Goal: Check status: Check status

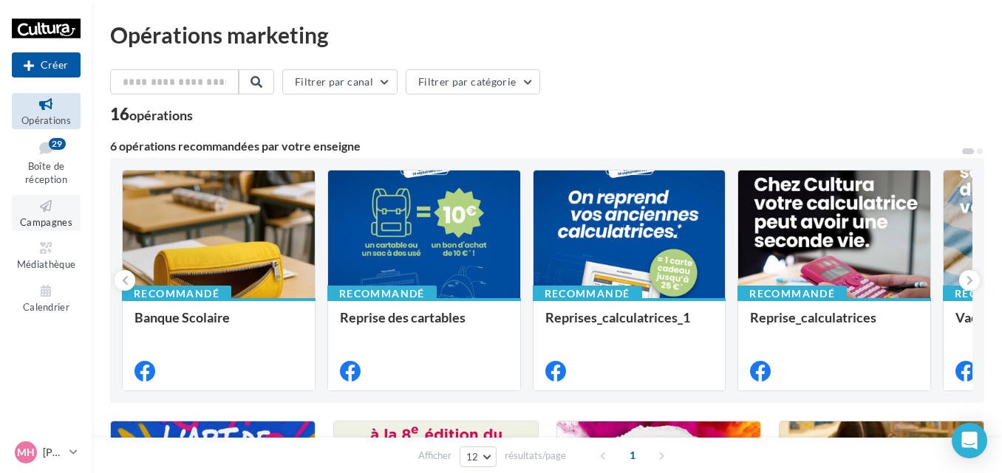
click at [33, 217] on span "Campagnes" at bounding box center [46, 222] width 52 height 12
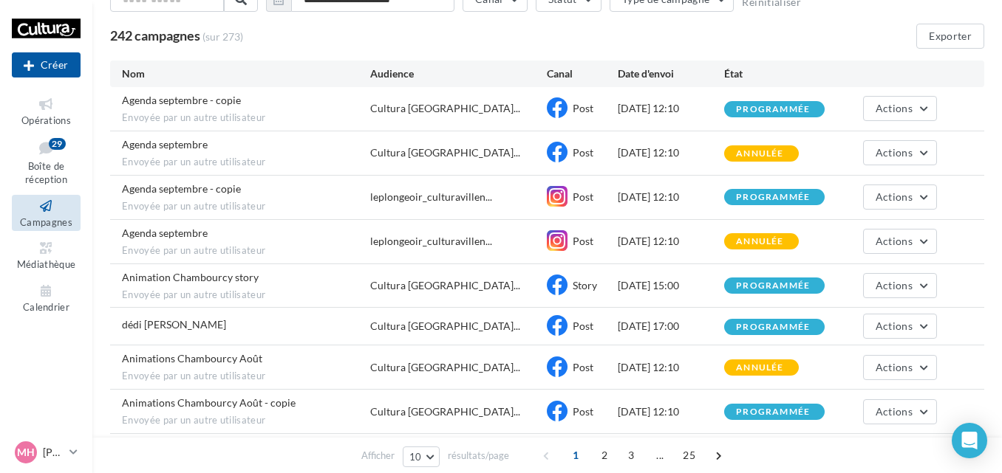
scroll to position [107, 0]
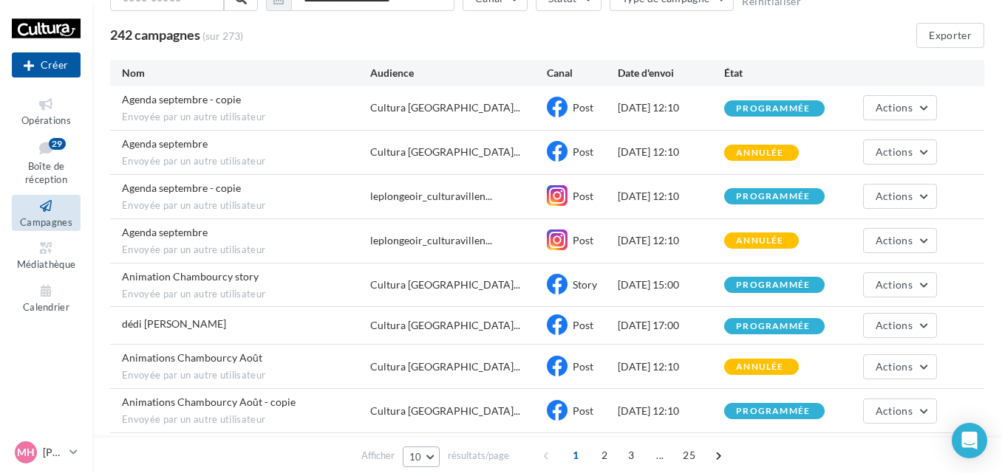
click at [411, 460] on span "10" at bounding box center [415, 457] width 13 height 12
click at [423, 376] on span "25" at bounding box center [420, 378] width 12 height 12
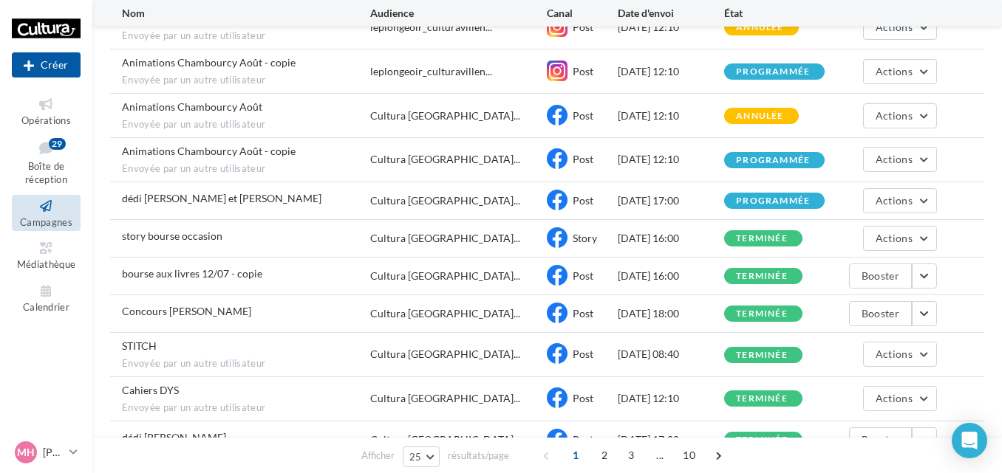
scroll to position [448, 0]
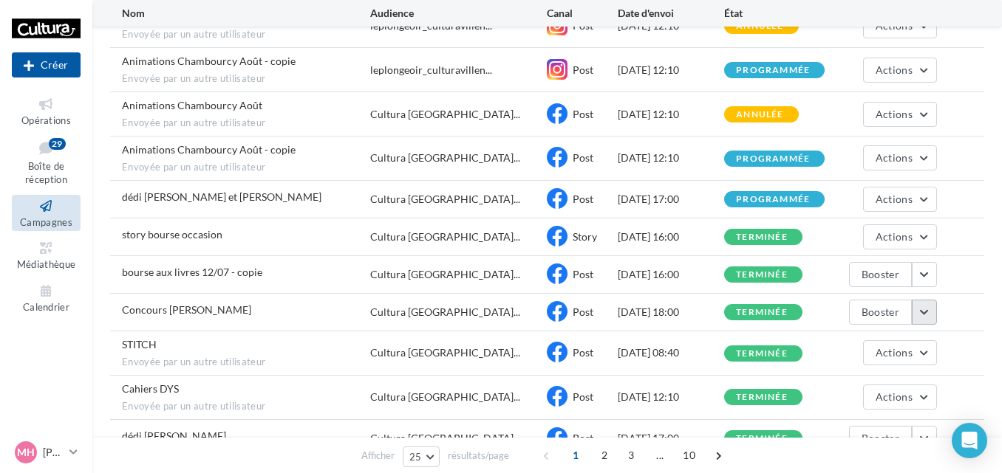
click at [921, 310] on button "button" at bounding box center [924, 312] width 25 height 25
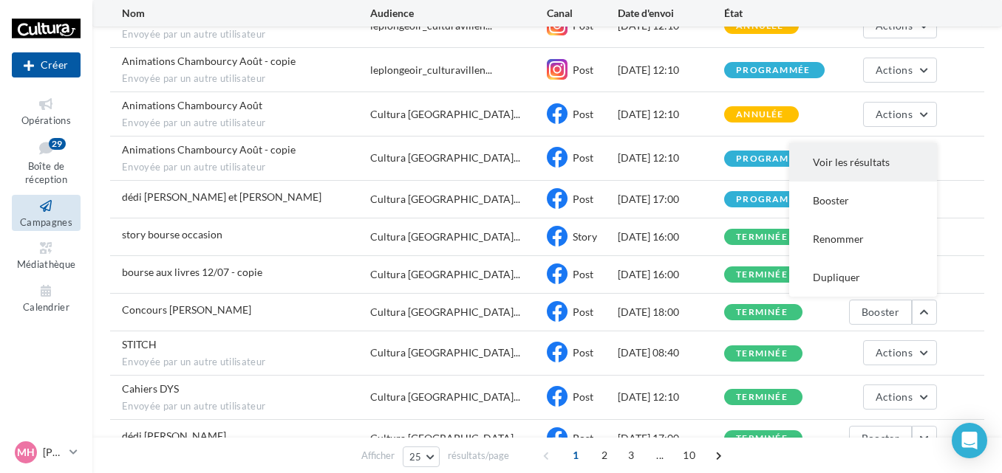
click at [844, 169] on button "Voir les résultats" at bounding box center [863, 162] width 148 height 38
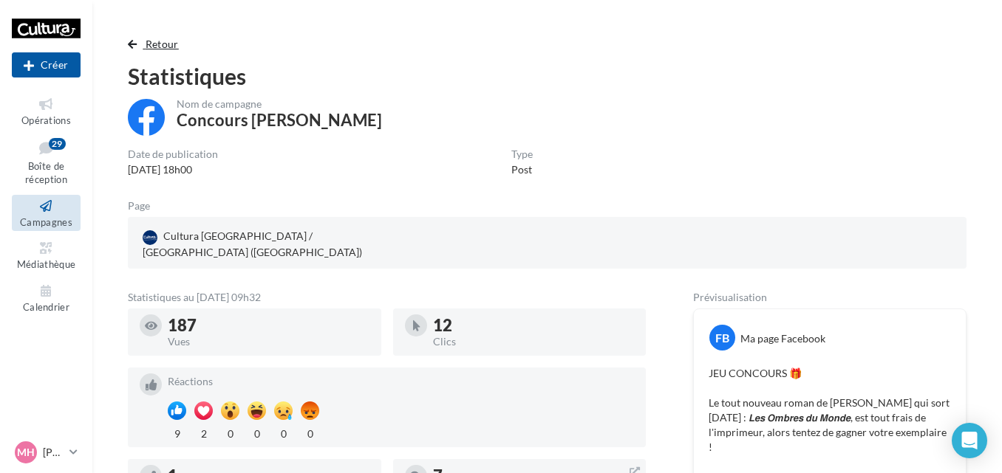
click at [129, 41] on span "button" at bounding box center [132, 44] width 9 height 10
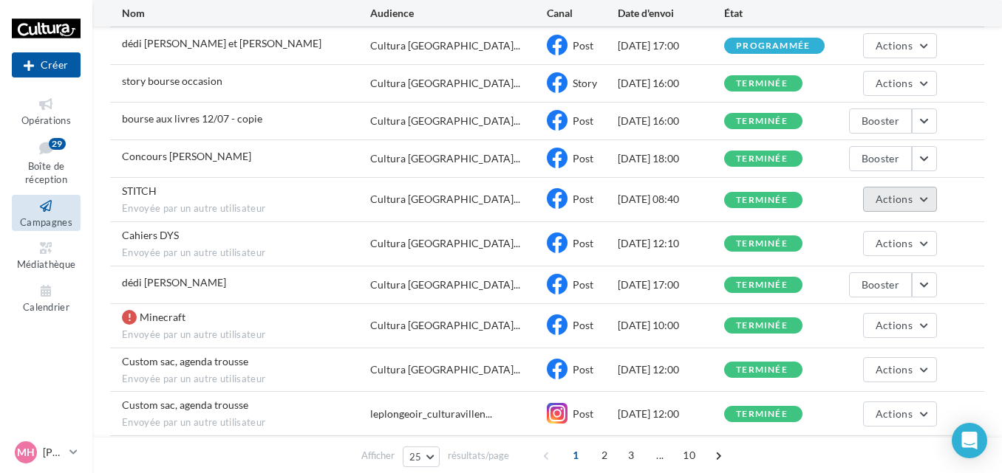
scroll to position [604, 0]
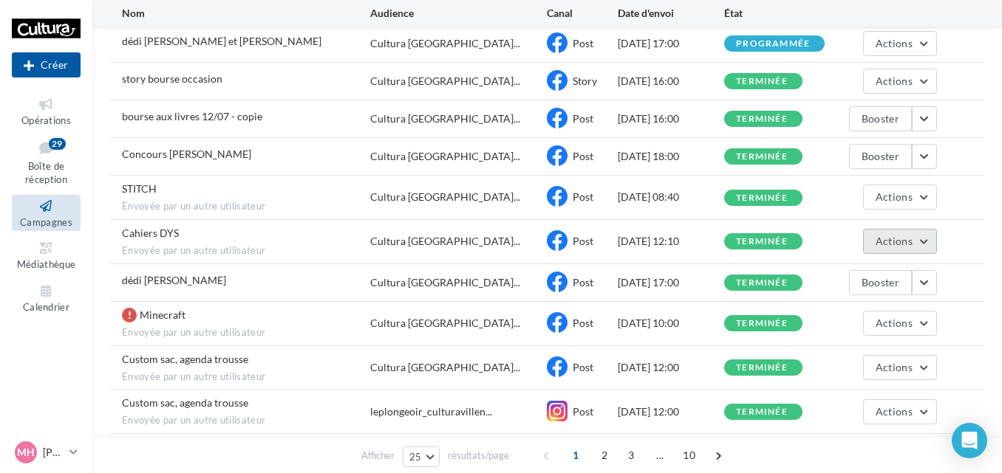
click at [922, 236] on button "Actions" at bounding box center [900, 241] width 74 height 25
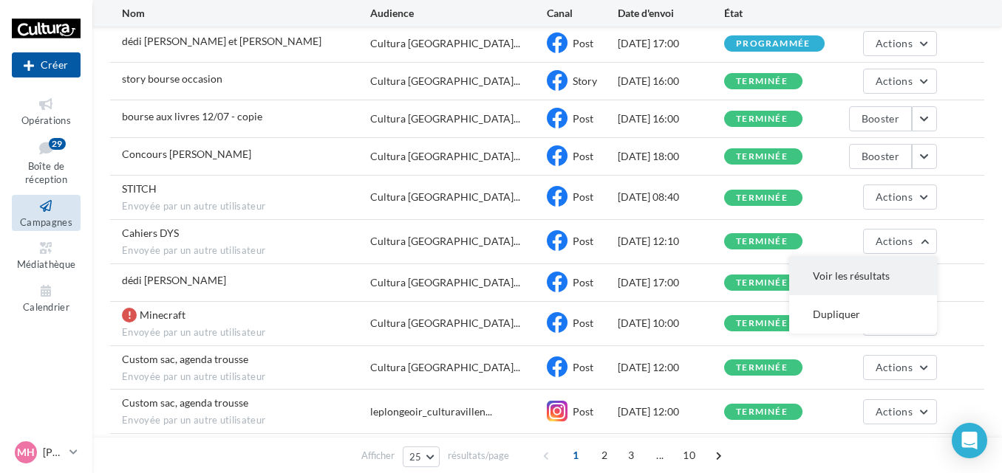
click at [846, 265] on button "Voir les résultats" at bounding box center [863, 276] width 148 height 38
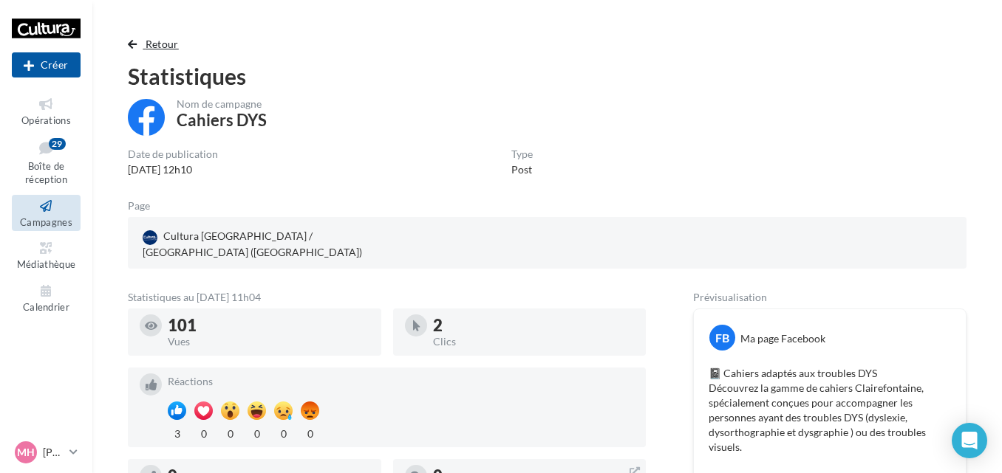
click at [134, 47] on span "button" at bounding box center [132, 44] width 9 height 10
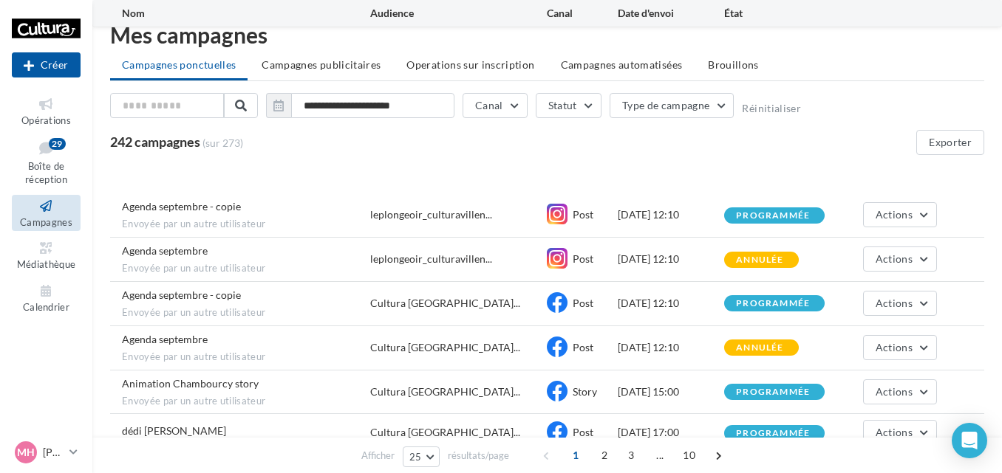
scroll to position [604, 0]
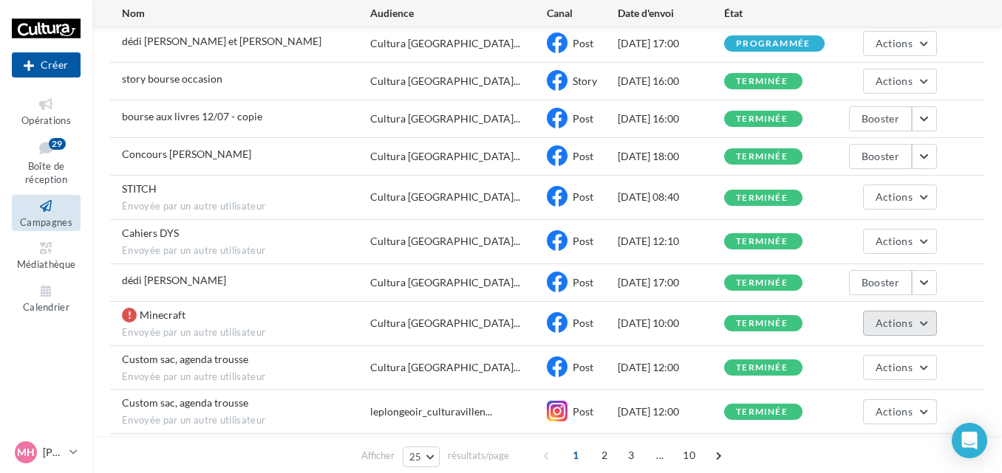
click at [923, 329] on button "Actions" at bounding box center [900, 323] width 74 height 25
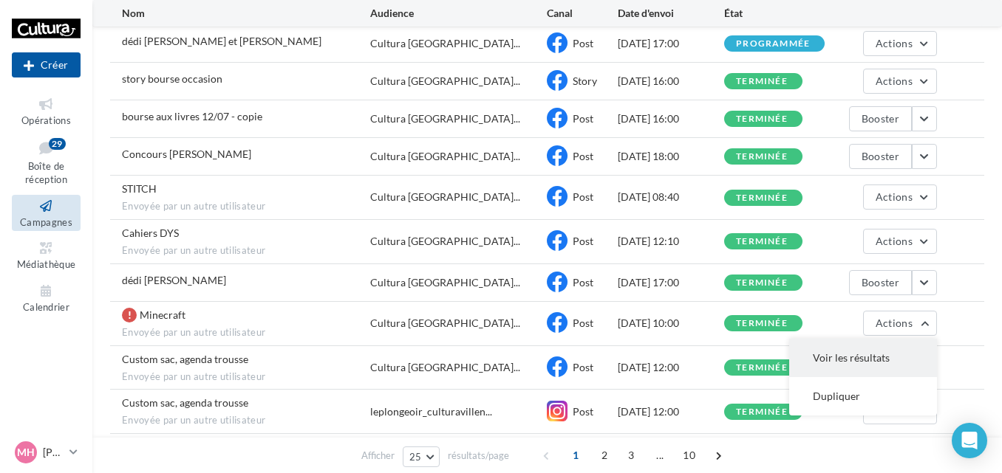
click at [875, 344] on button "Voir les résultats" at bounding box center [863, 358] width 148 height 38
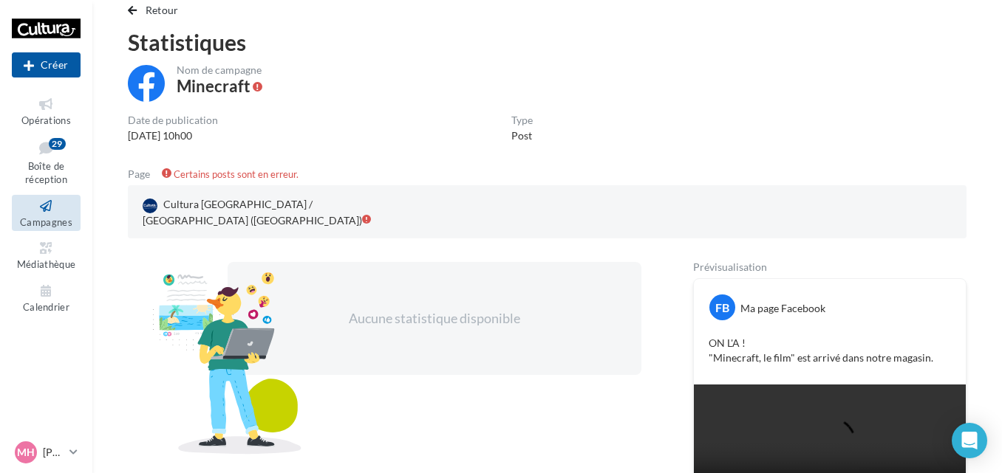
scroll to position [33, 0]
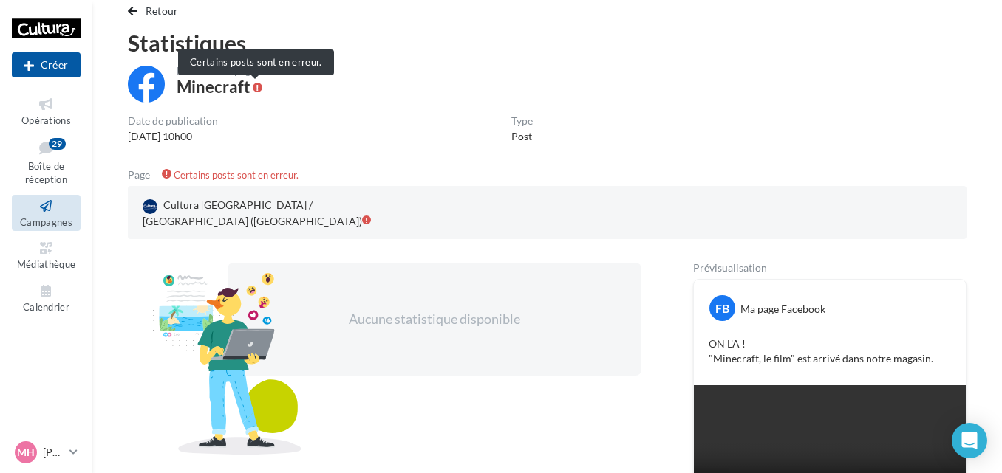
click at [256, 87] on span at bounding box center [258, 88] width 10 height 10
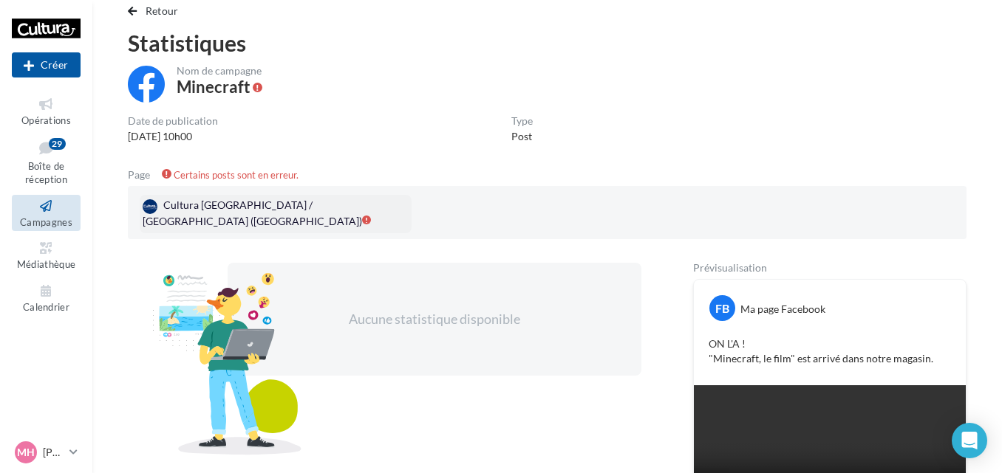
scroll to position [0, 0]
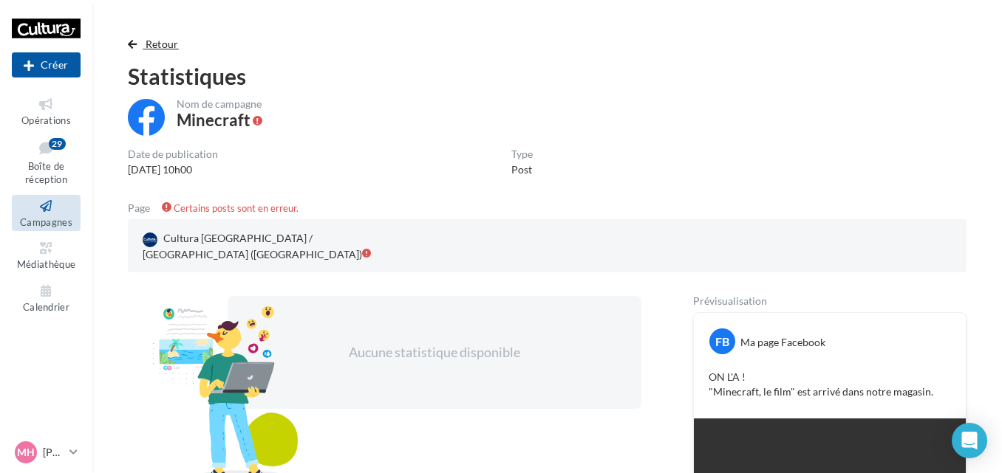
click at [136, 44] on span "button" at bounding box center [132, 44] width 9 height 10
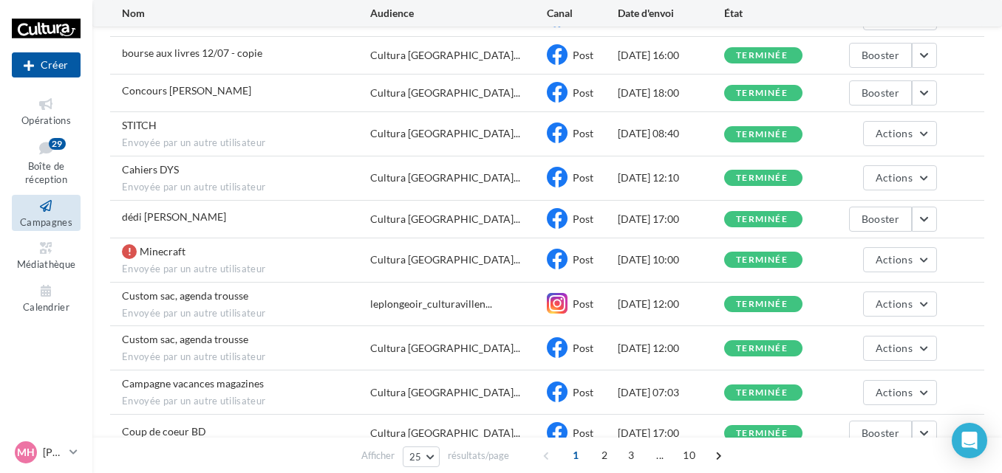
scroll to position [726, 0]
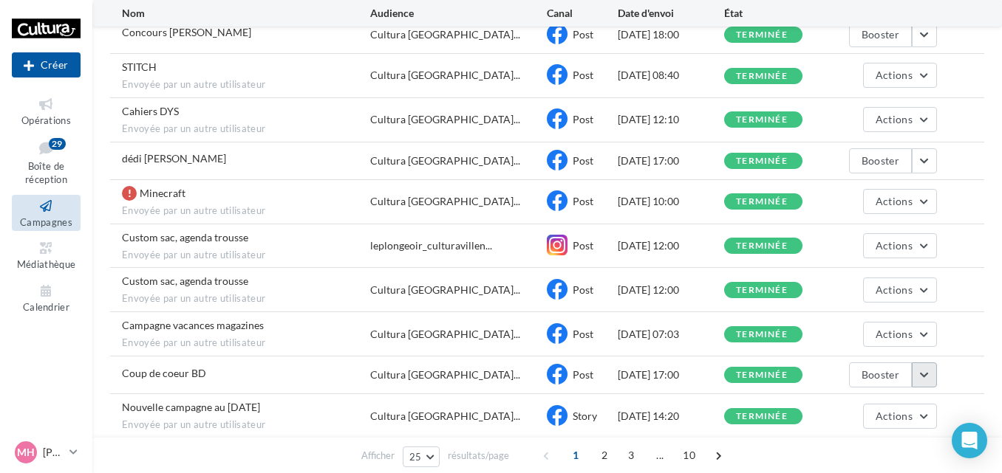
click at [932, 375] on button "button" at bounding box center [924, 375] width 25 height 25
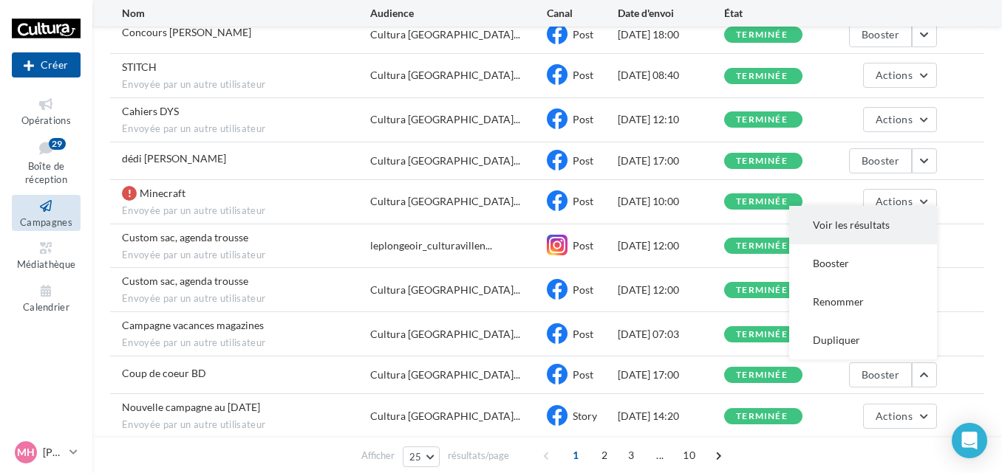
click at [840, 227] on button "Voir les résultats" at bounding box center [863, 225] width 148 height 38
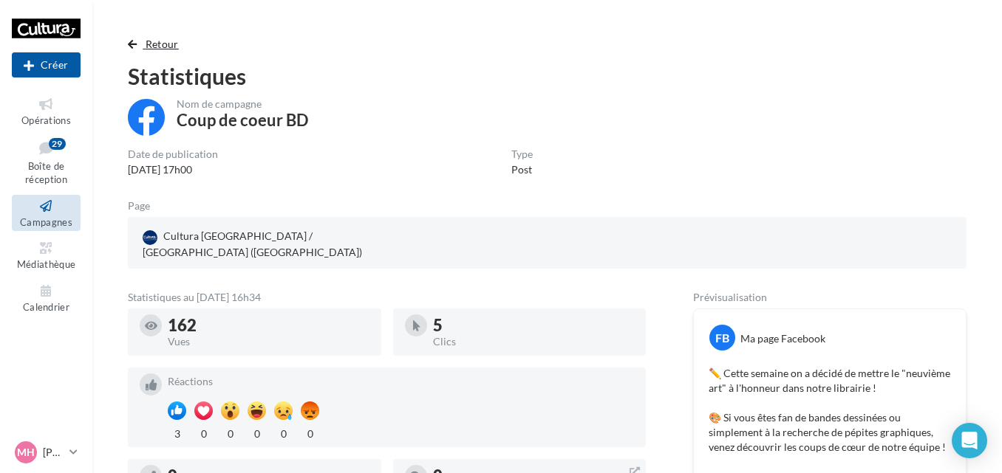
click at [130, 39] on span "button" at bounding box center [132, 44] width 9 height 10
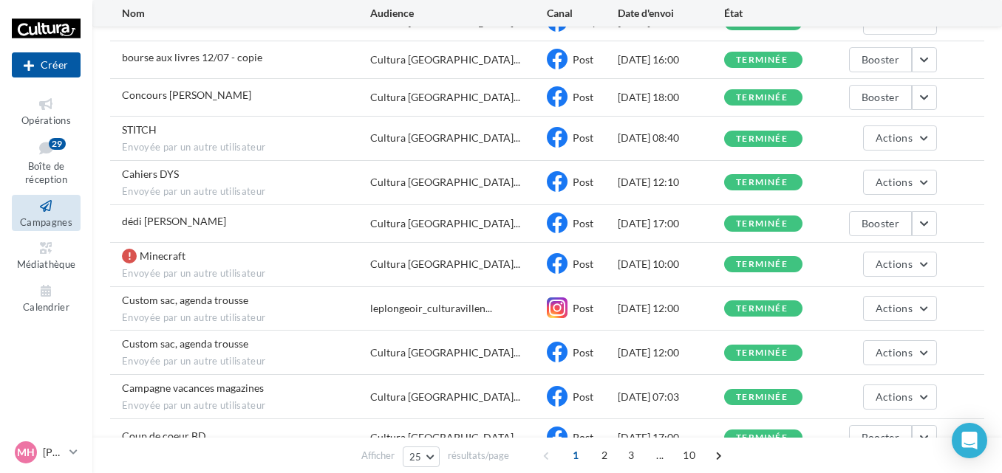
scroll to position [663, 0]
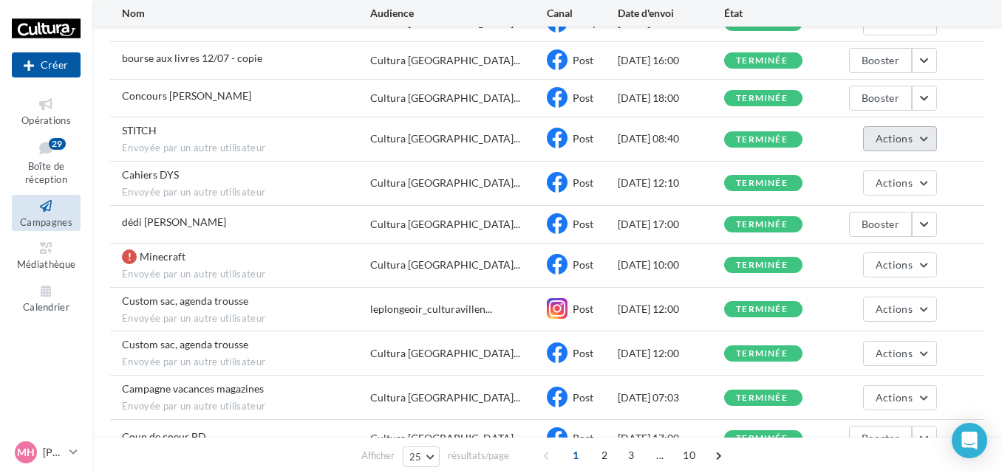
click at [926, 130] on button "Actions" at bounding box center [900, 138] width 74 height 25
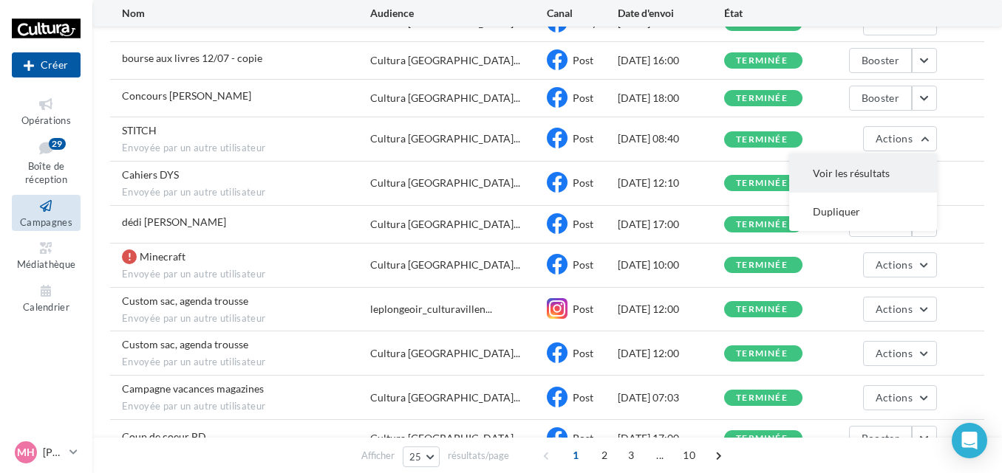
click at [867, 160] on button "Voir les résultats" at bounding box center [863, 173] width 148 height 38
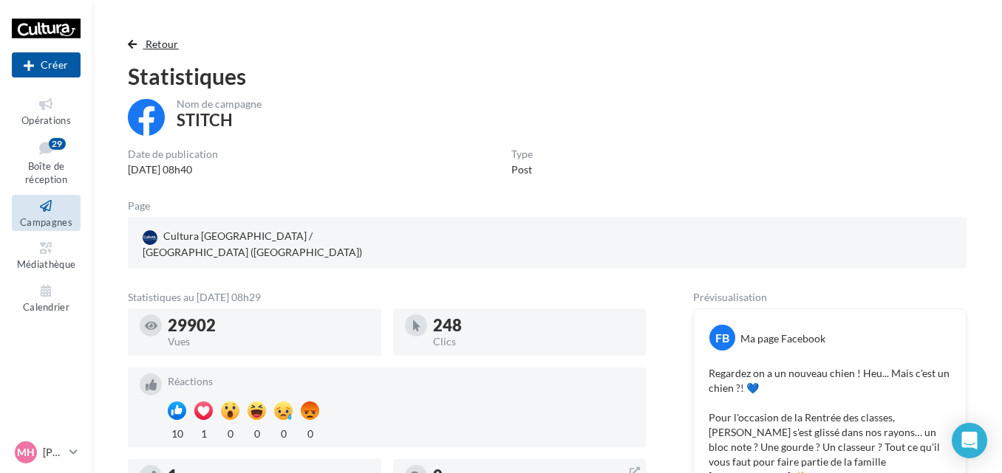
click at [134, 49] on span "button" at bounding box center [132, 44] width 9 height 10
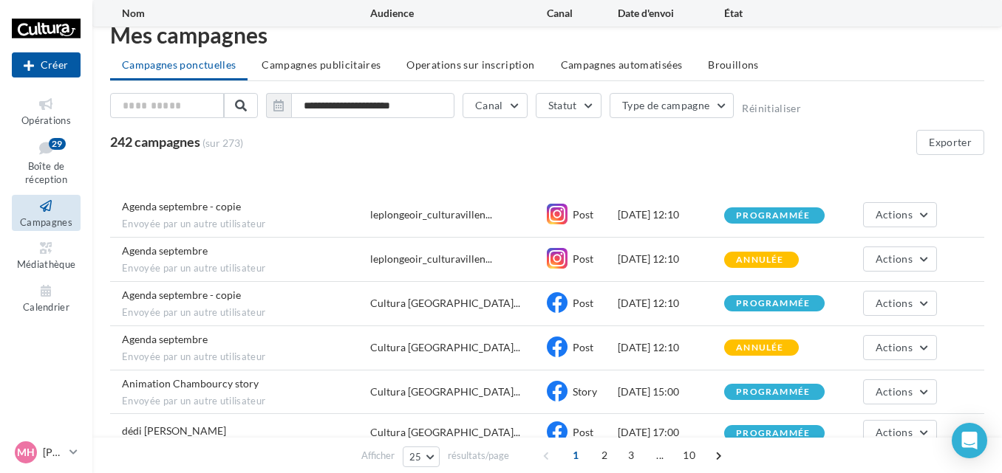
scroll to position [663, 0]
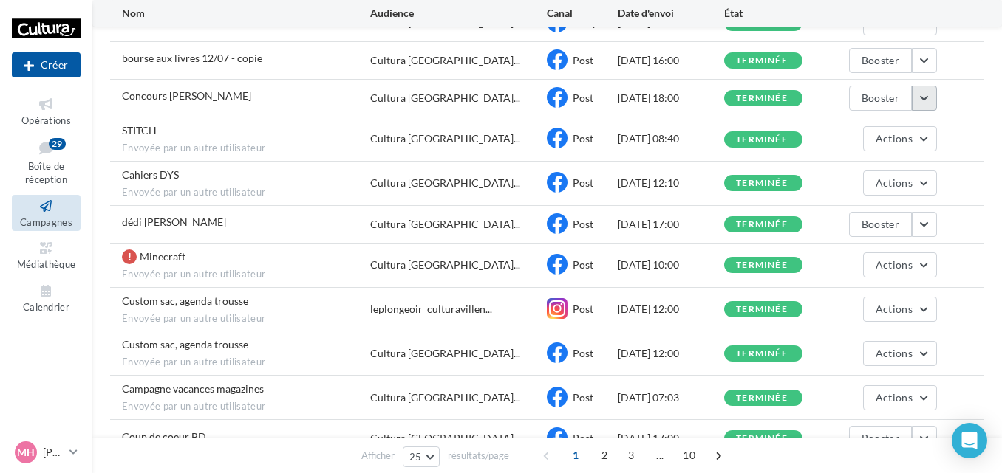
click at [914, 99] on button "button" at bounding box center [924, 98] width 25 height 25
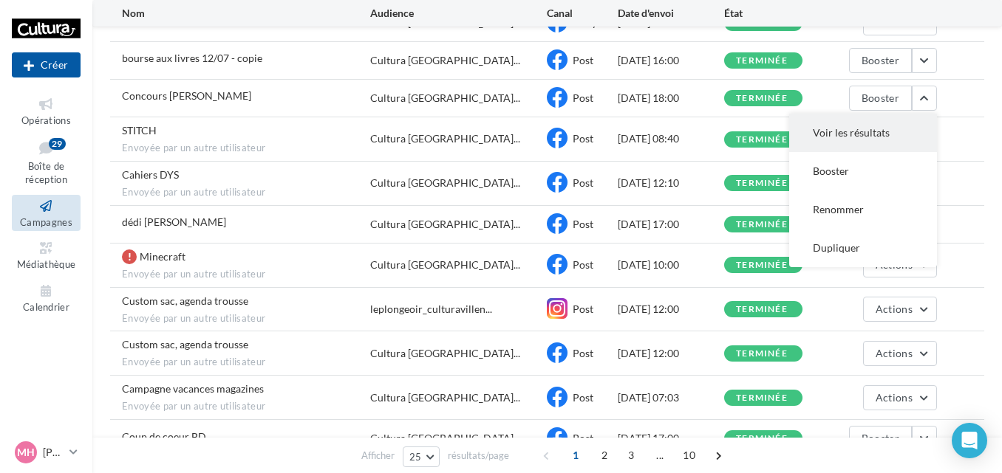
click at [851, 129] on button "Voir les résultats" at bounding box center [863, 133] width 148 height 38
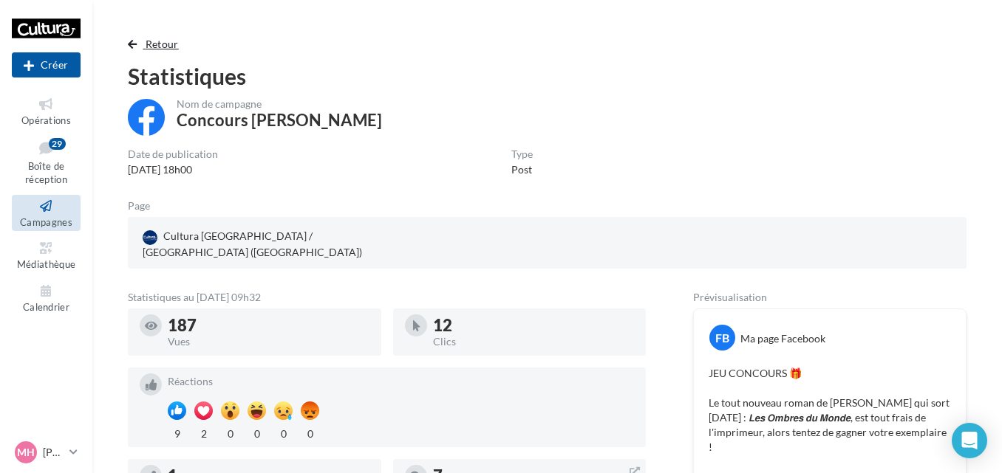
click at [133, 43] on span "button" at bounding box center [132, 44] width 9 height 10
